Goal: Transaction & Acquisition: Purchase product/service

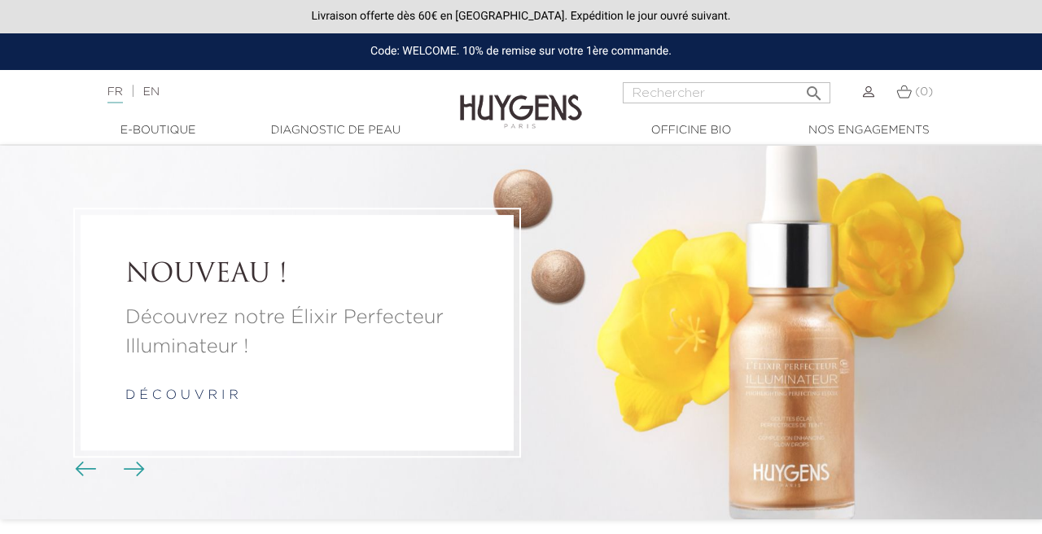
click at [312, 130] on link "Diagnostic de peau" at bounding box center [335, 130] width 163 height 17
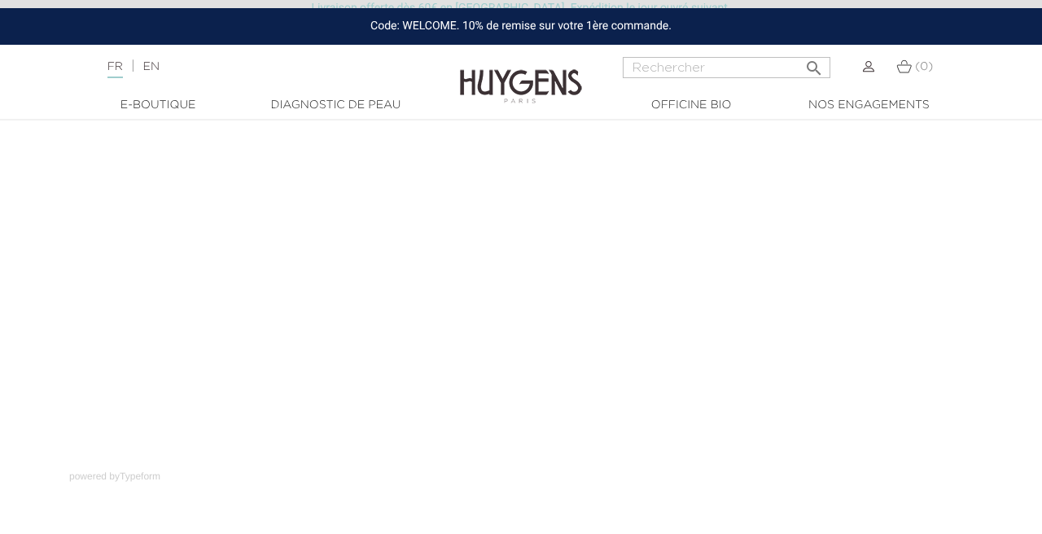
scroll to position [181, 0]
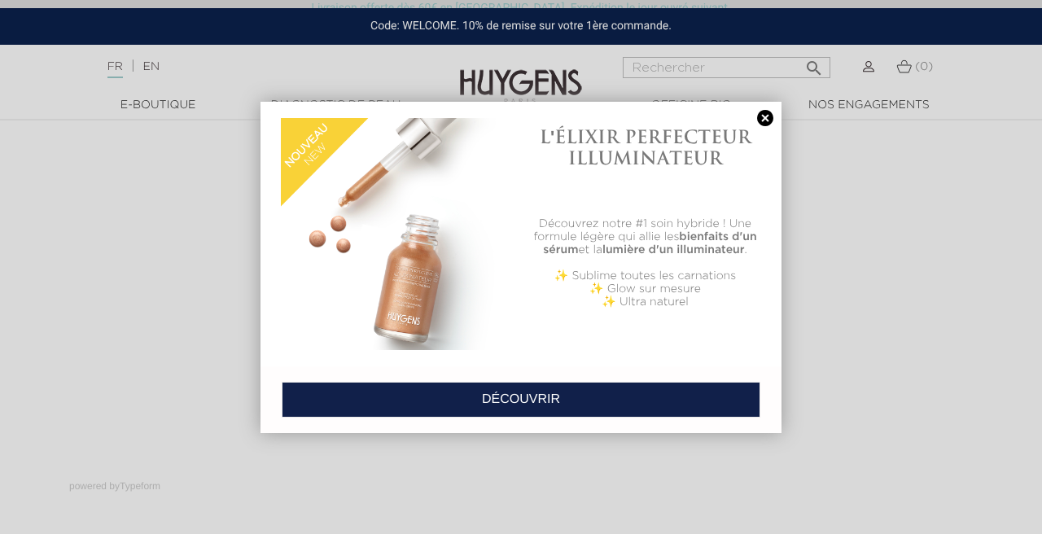
click at [768, 117] on link at bounding box center [765, 118] width 23 height 17
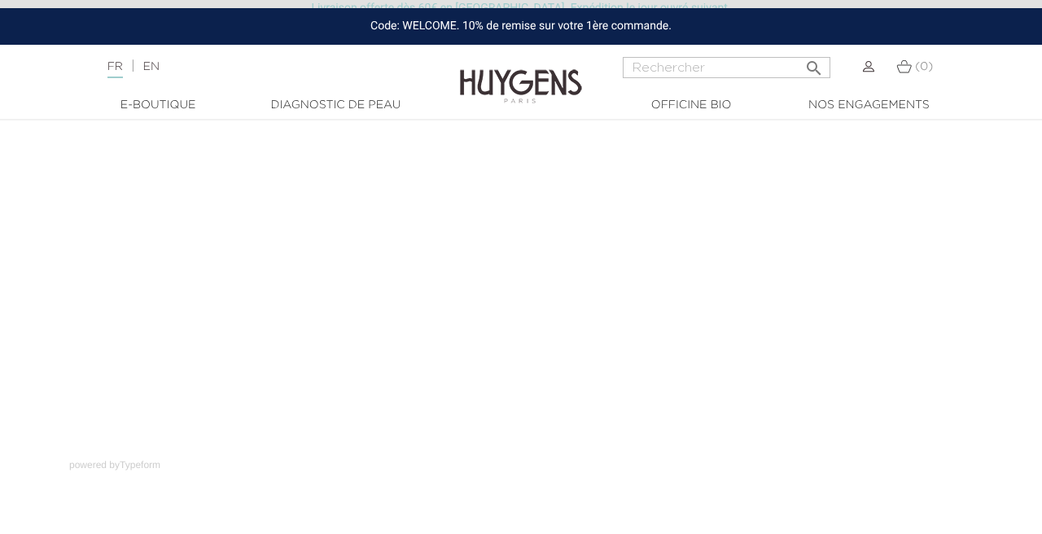
scroll to position [201, 0]
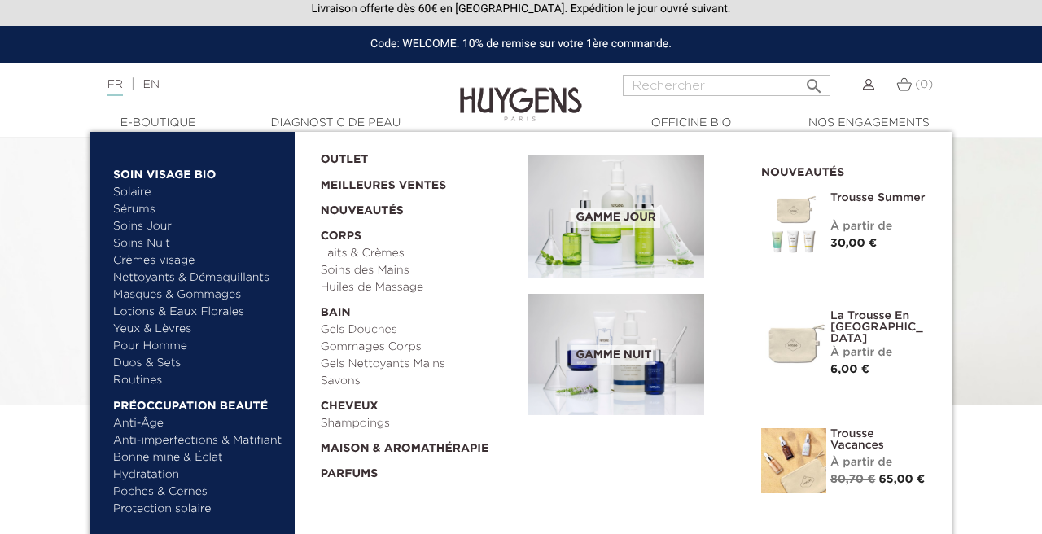
scroll to position [11, 0]
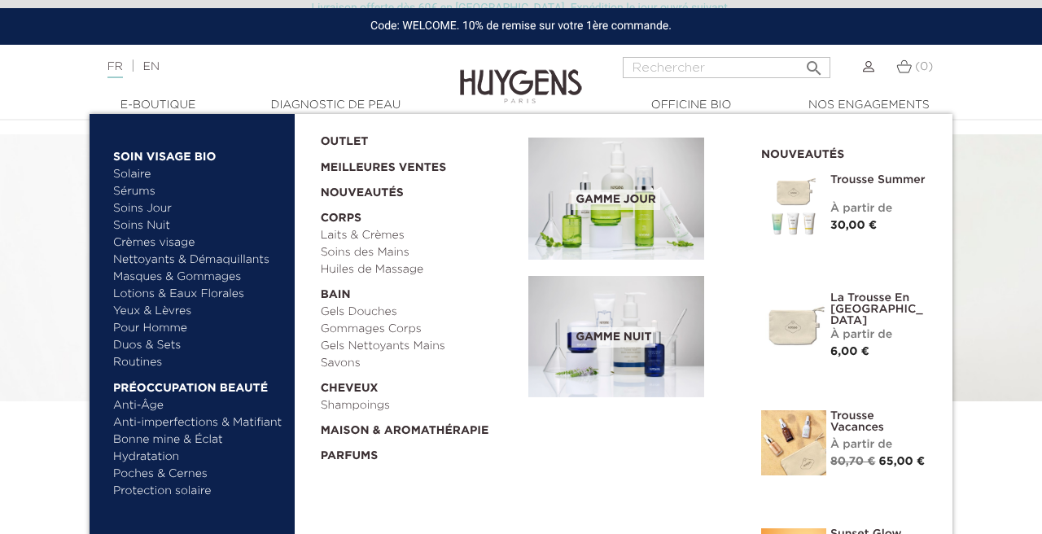
click at [607, 330] on span "Gamme nuit" at bounding box center [613, 337] width 84 height 20
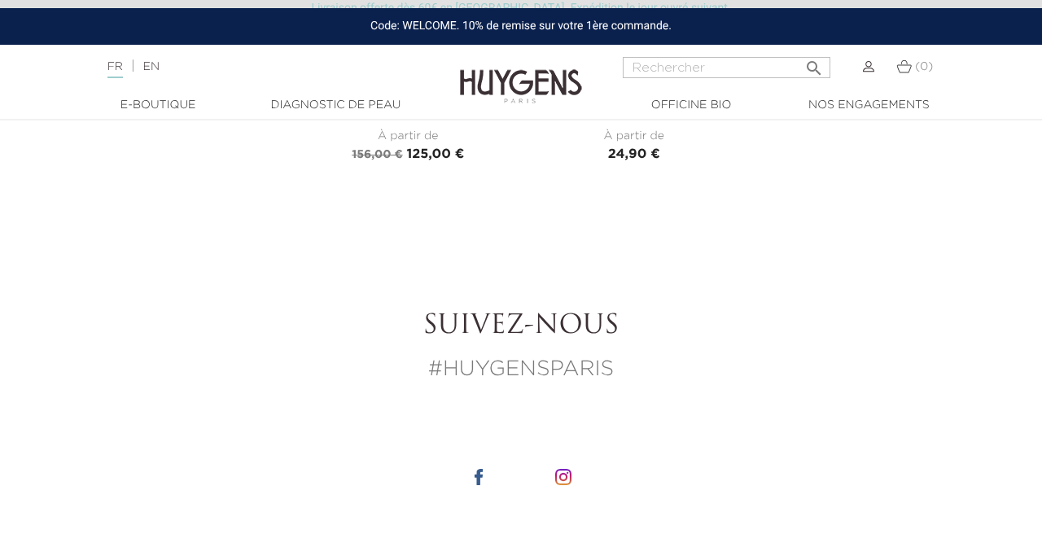
scroll to position [1925, 0]
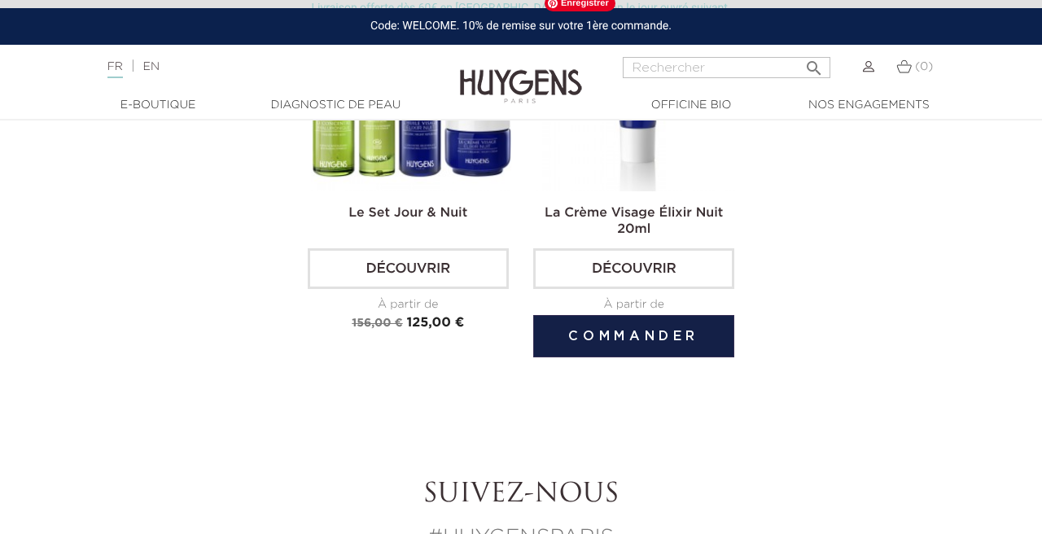
click at [637, 175] on img at bounding box center [636, 89] width 201 height 201
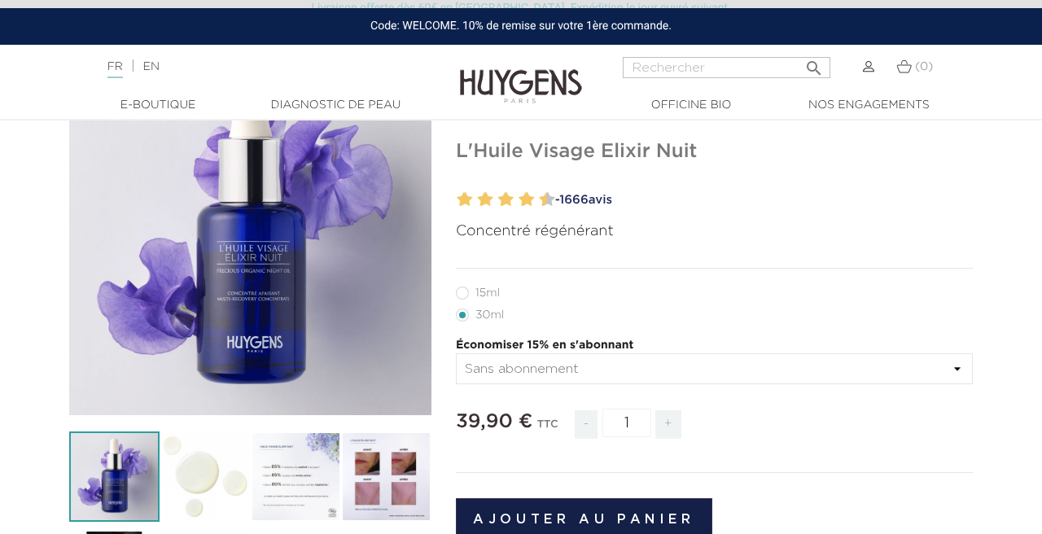
scroll to position [167, 0]
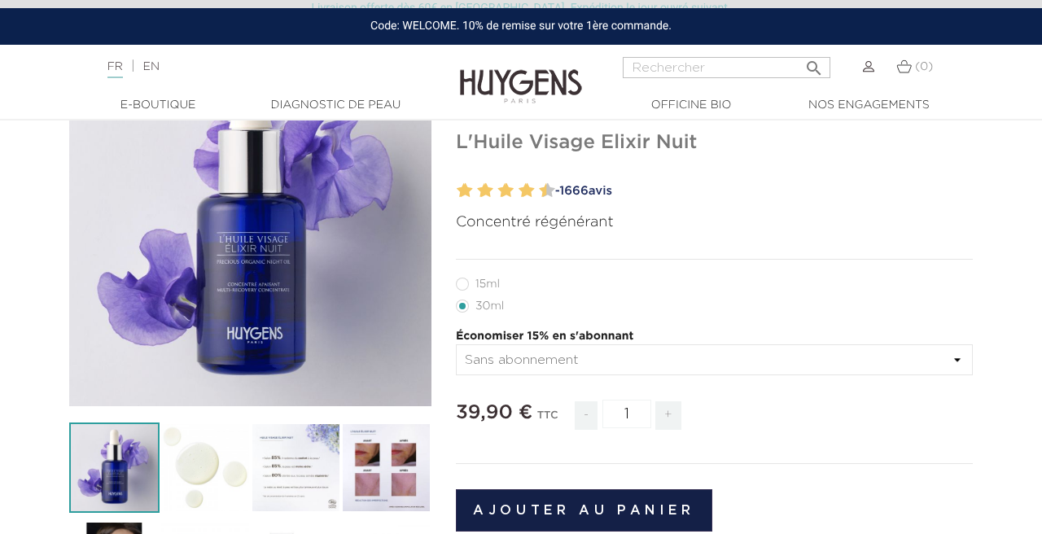
click at [265, 469] on img at bounding box center [296, 467] width 90 height 90
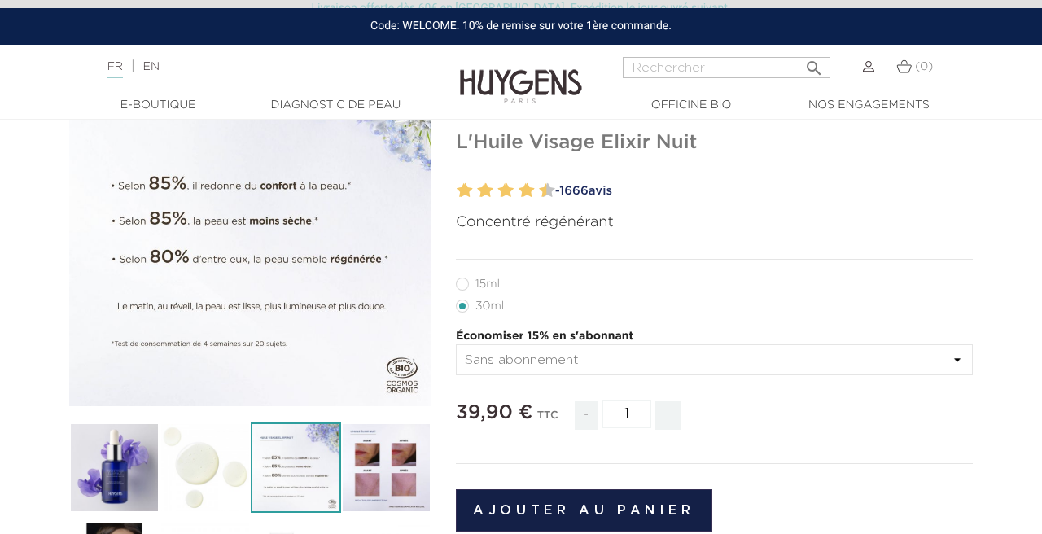
click at [361, 482] on img at bounding box center [386, 467] width 90 height 90
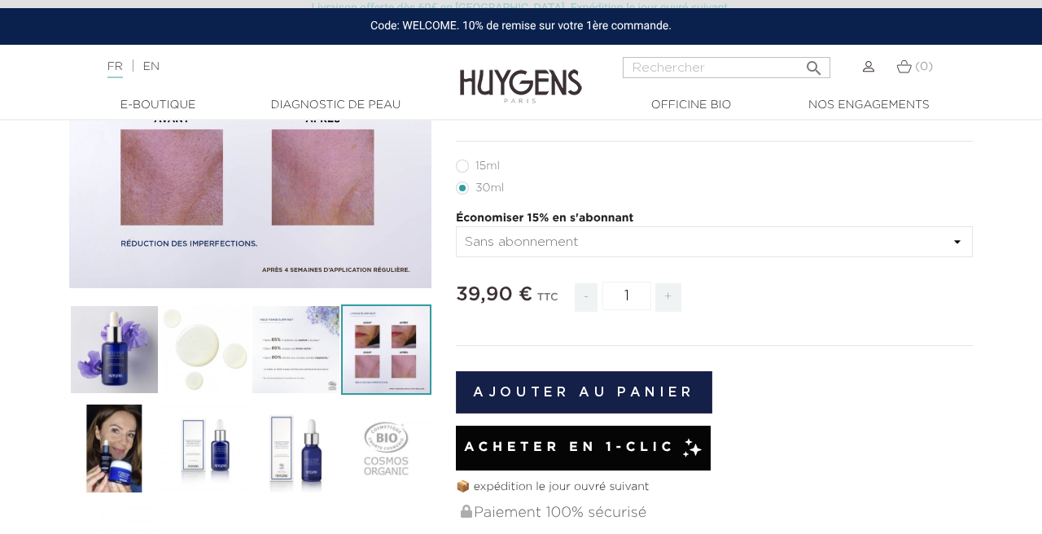
scroll to position [0, 0]
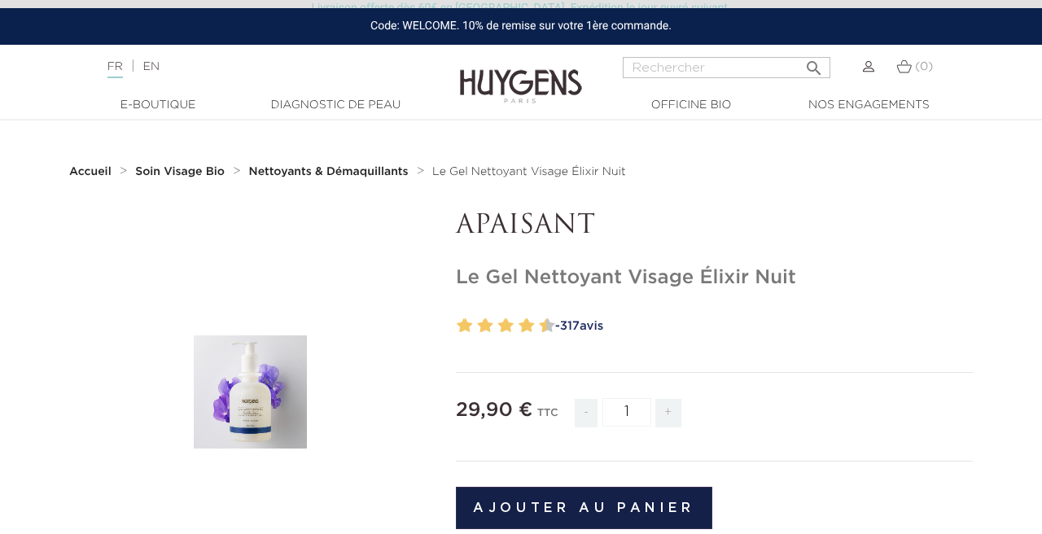
scroll to position [49, 0]
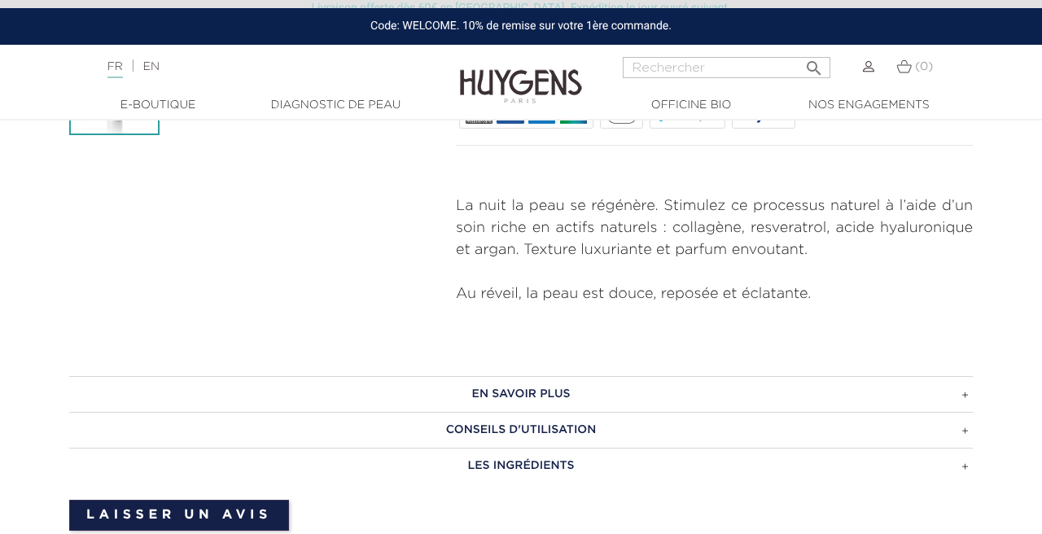
scroll to position [547, 0]
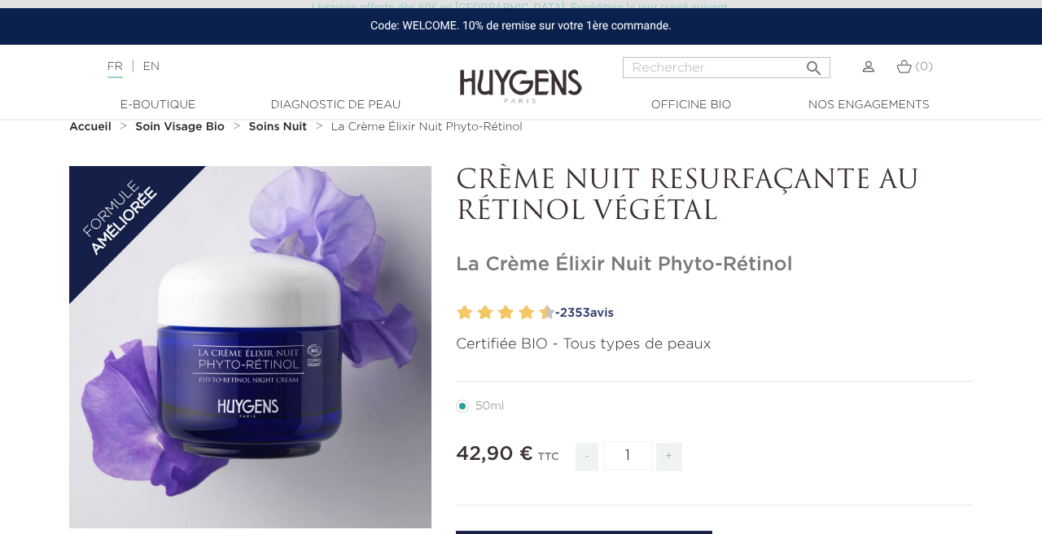
scroll to position [49, 0]
